Goal: Information Seeking & Learning: Learn about a topic

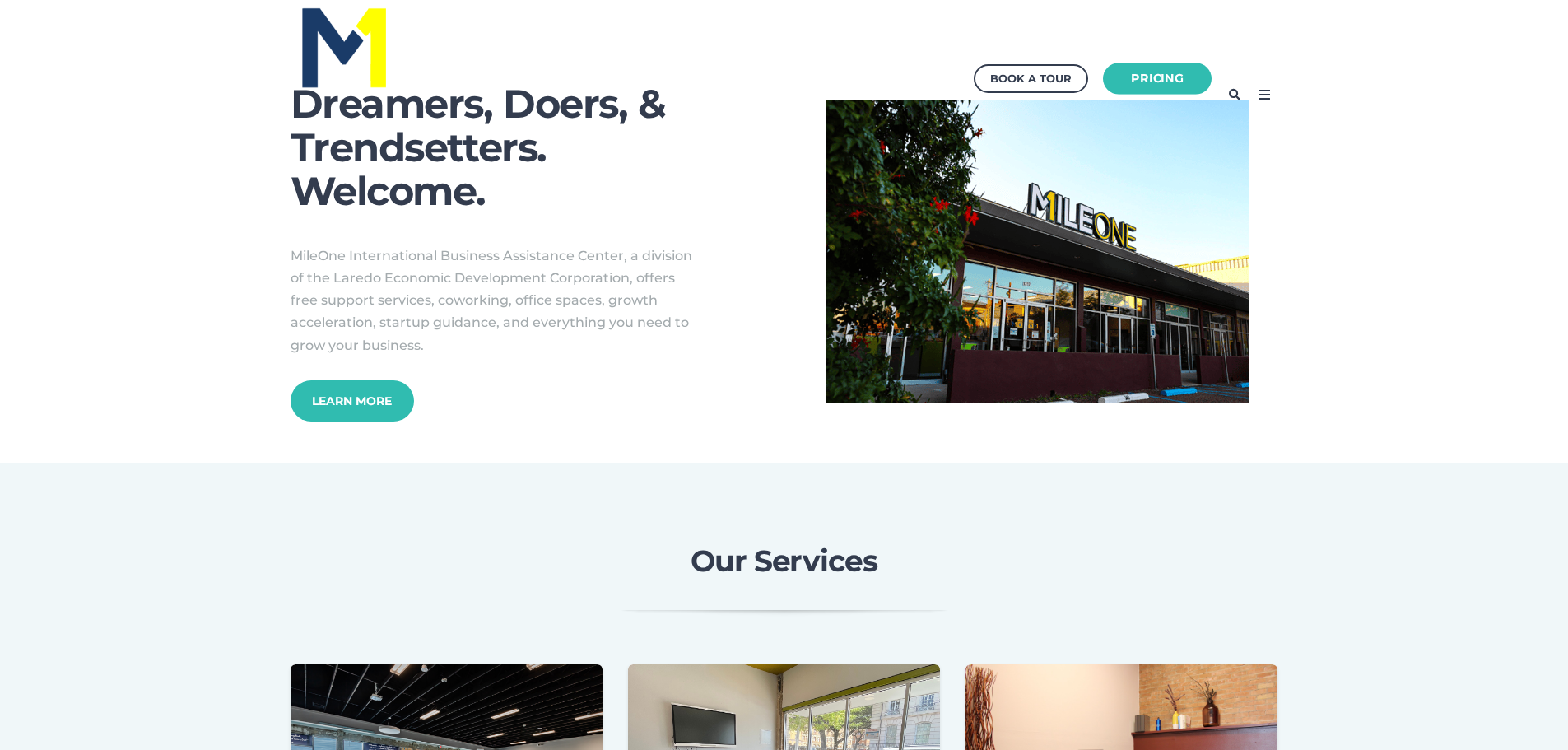
click at [1159, 88] on link "Pricing" at bounding box center [1157, 78] width 109 height 32
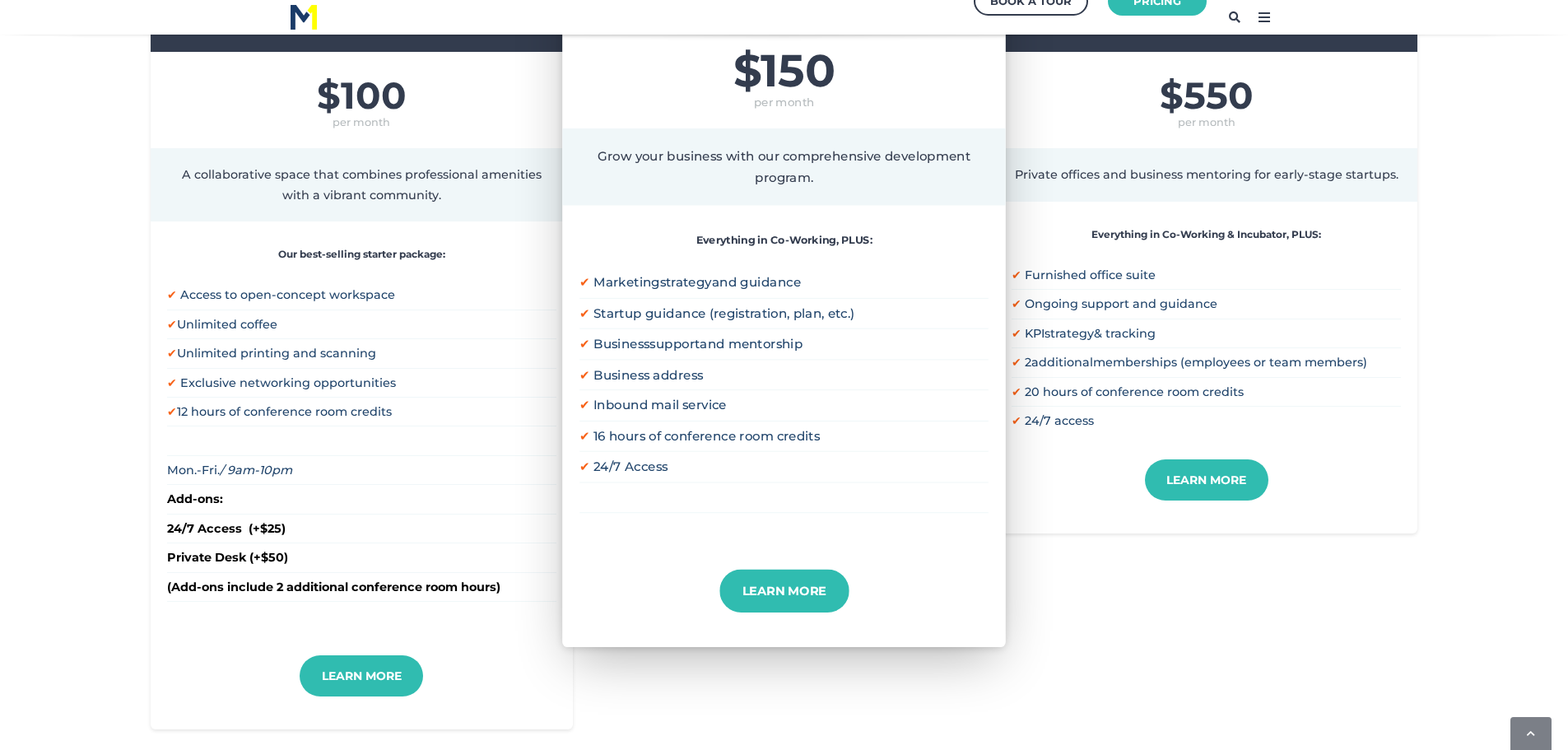
scroll to position [411, 0]
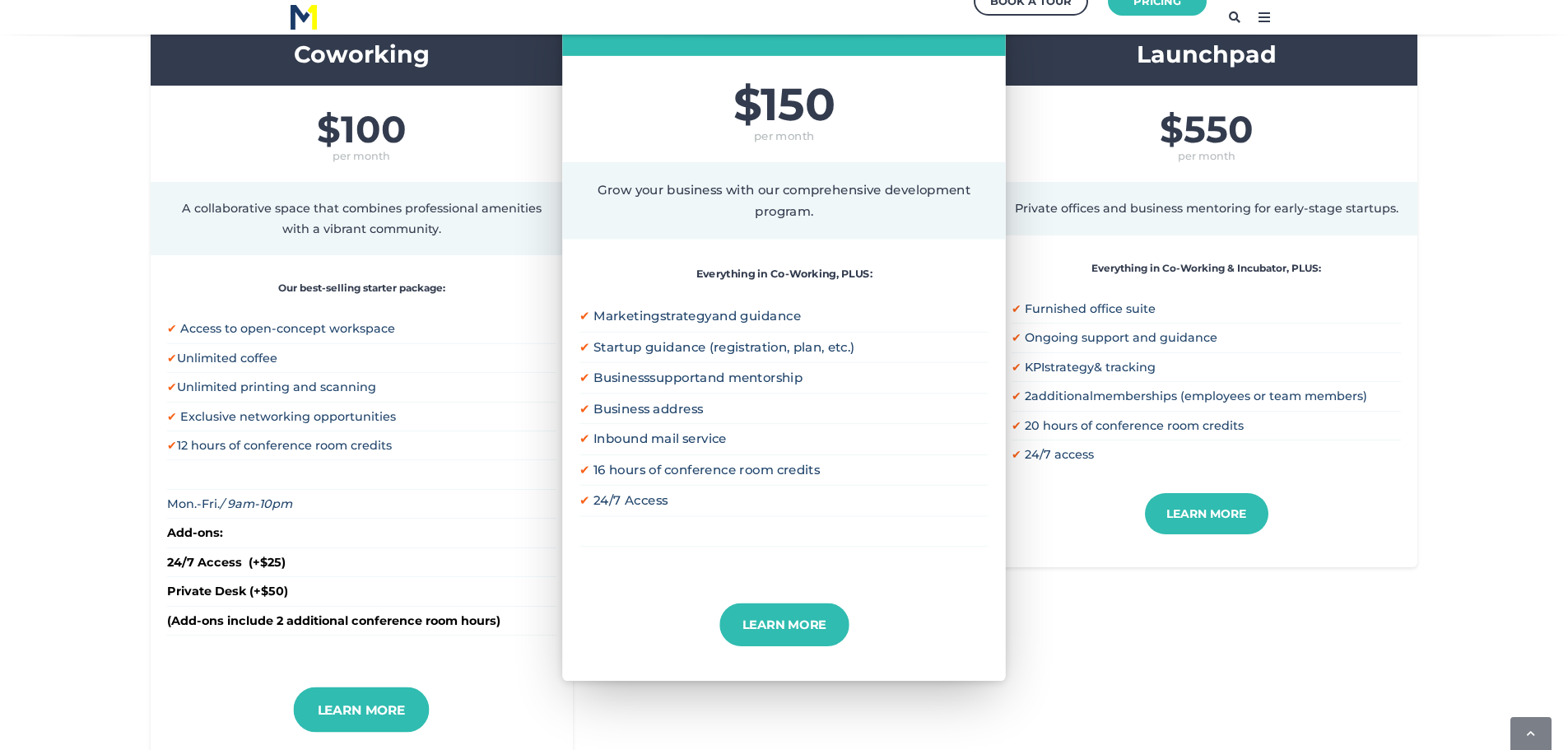
click at [382, 721] on link "Learn More" at bounding box center [362, 709] width 136 height 45
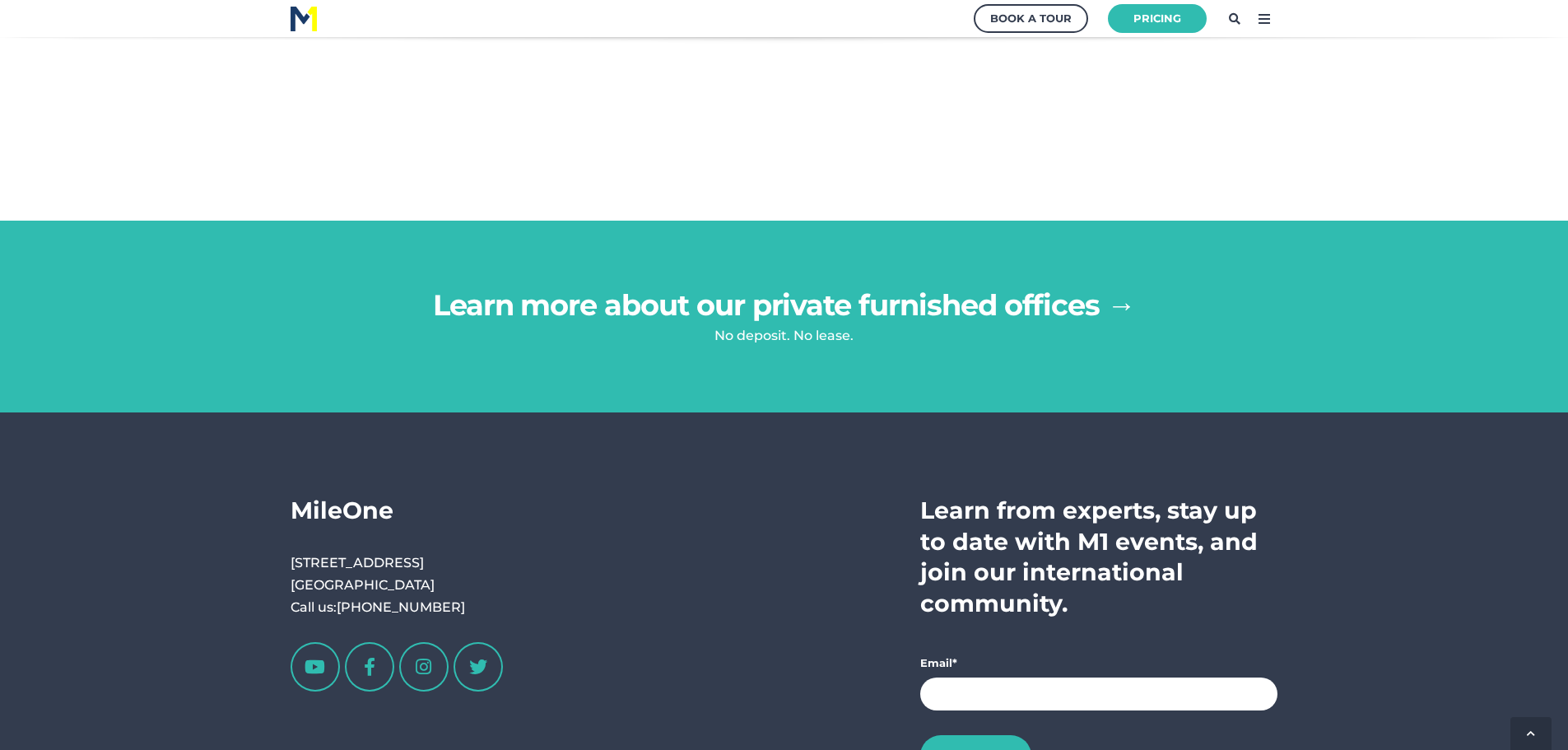
scroll to position [3128, 0]
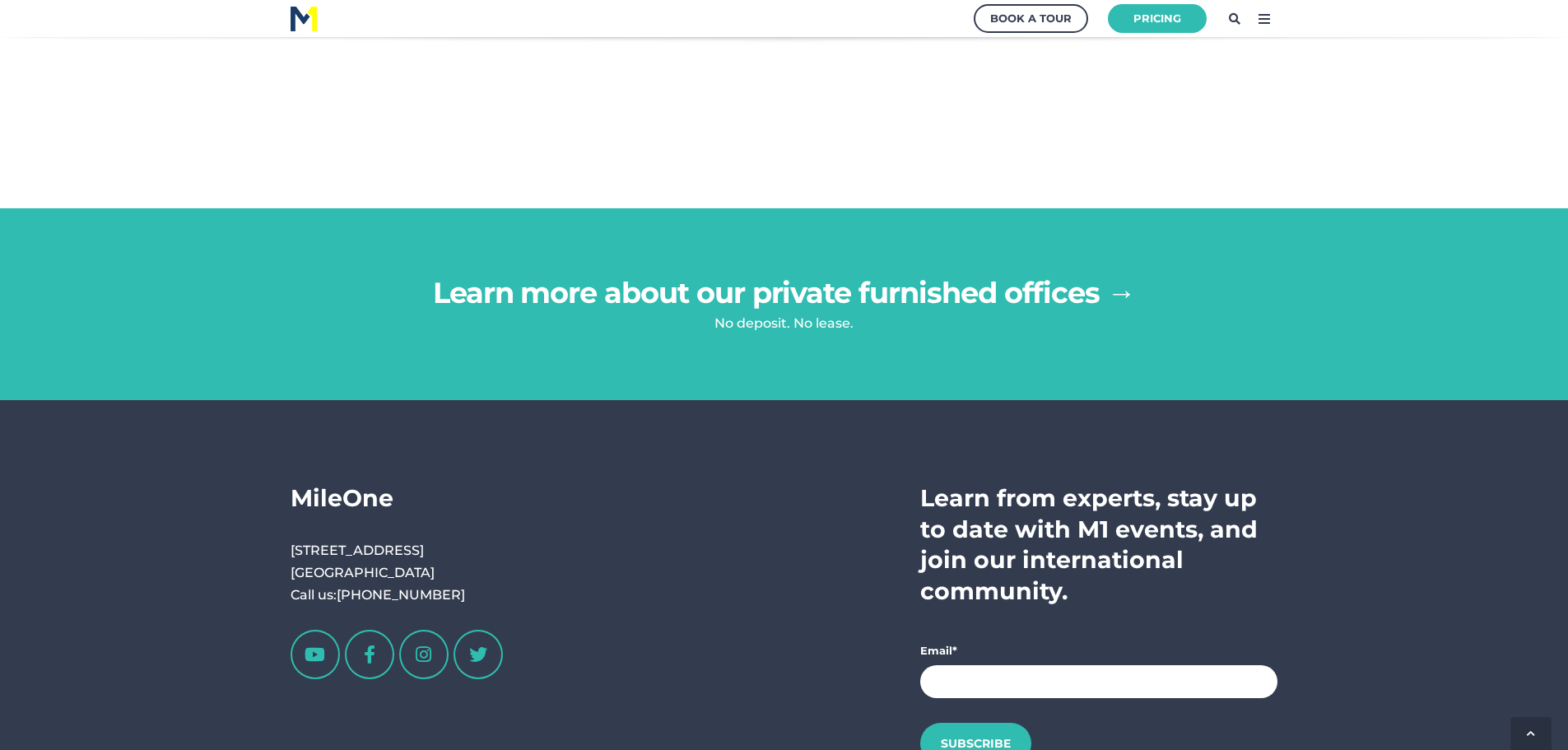
click at [801, 287] on link "Learn more about our private furnished offices →" at bounding box center [784, 292] width 703 height 35
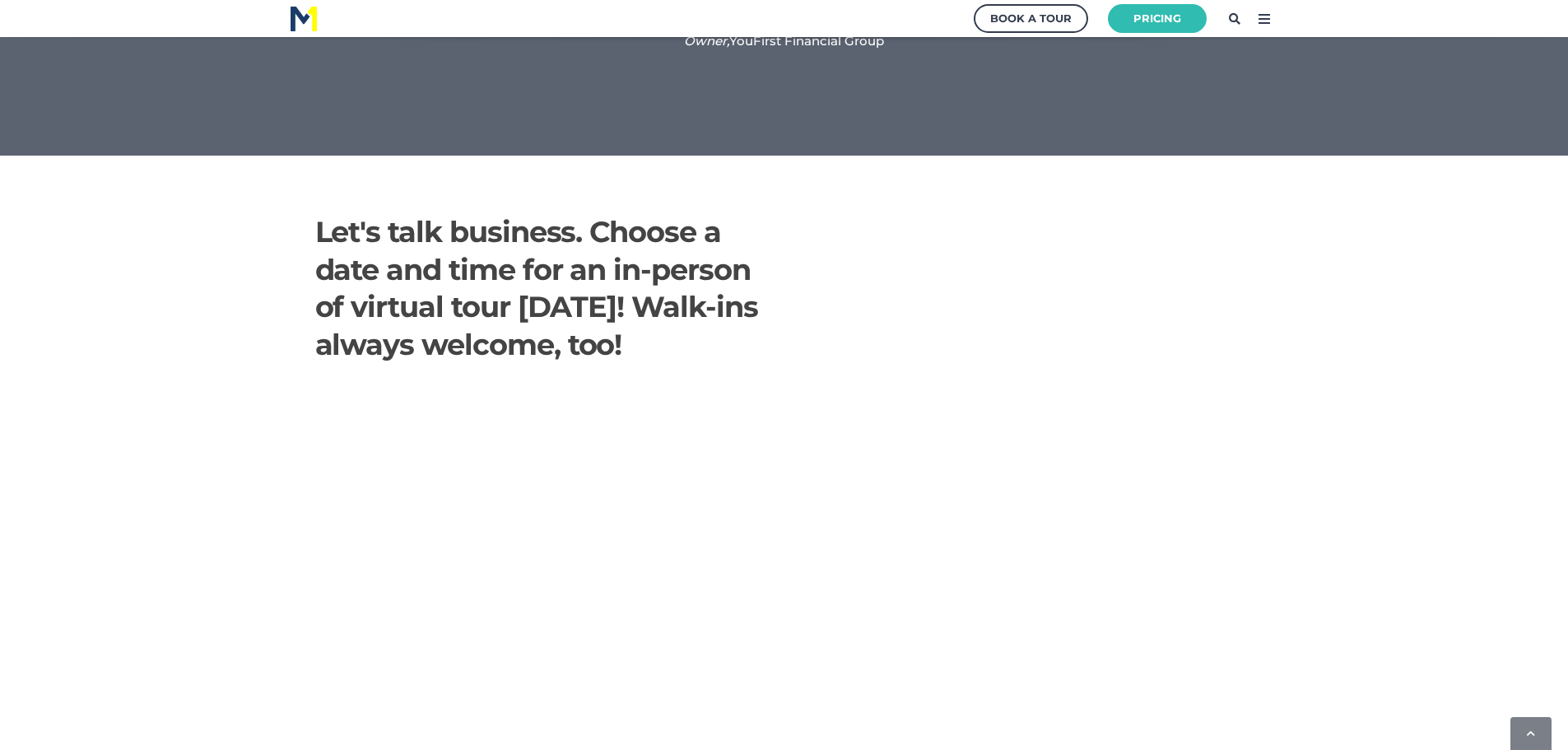
scroll to position [2387, 0]
